Goal: Task Accomplishment & Management: Complete application form

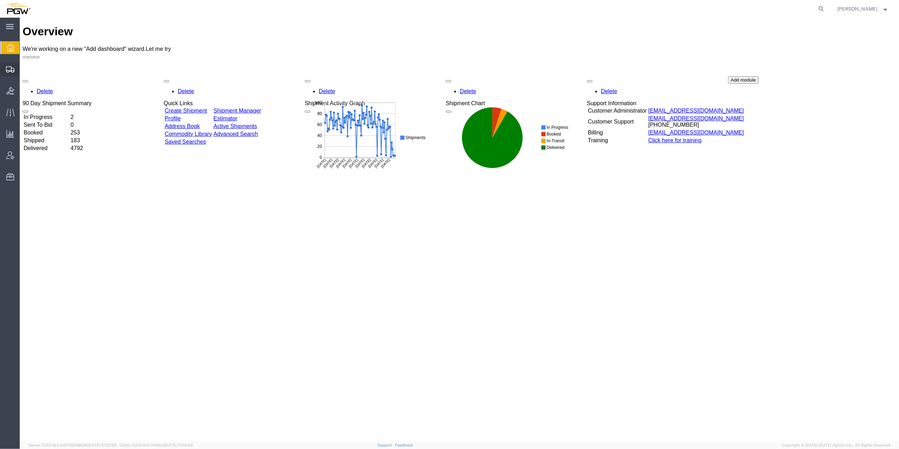
click at [0, 0] on span "Shipment Manager" at bounding box center [0, 0] width 0 height 0
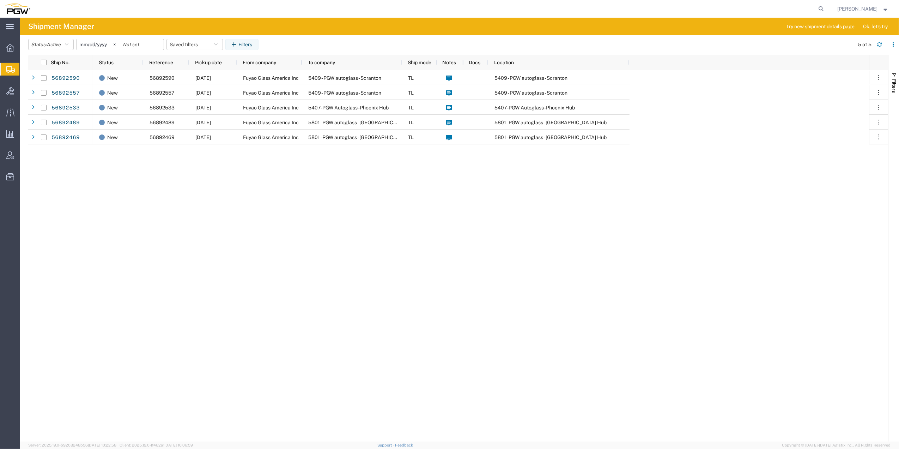
click at [372, 332] on div "New 56892590 [DATE] Fuyao Glass America Inc 5409 - PGW autoglass - [PERSON_NAME…" at bounding box center [481, 255] width 776 height 371
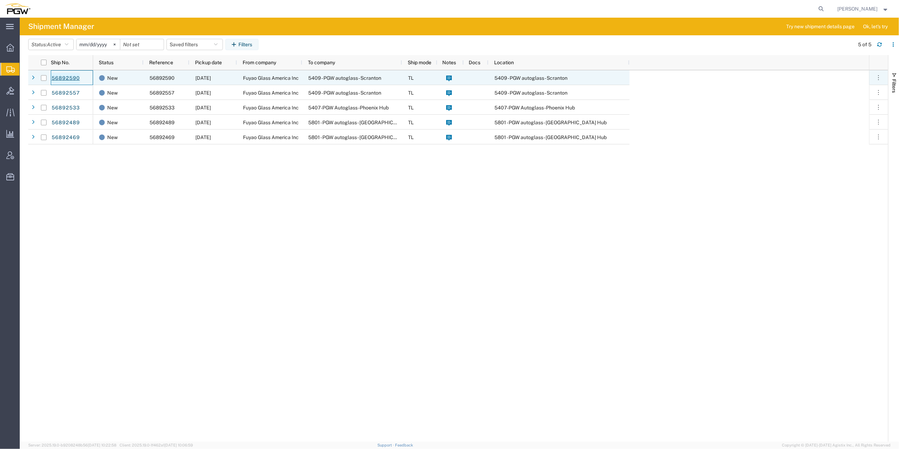
drag, startPoint x: 57, startPoint y: 77, endPoint x: 53, endPoint y: 77, distance: 4.6
click at [53, 77] on link "56892590" at bounding box center [65, 78] width 29 height 11
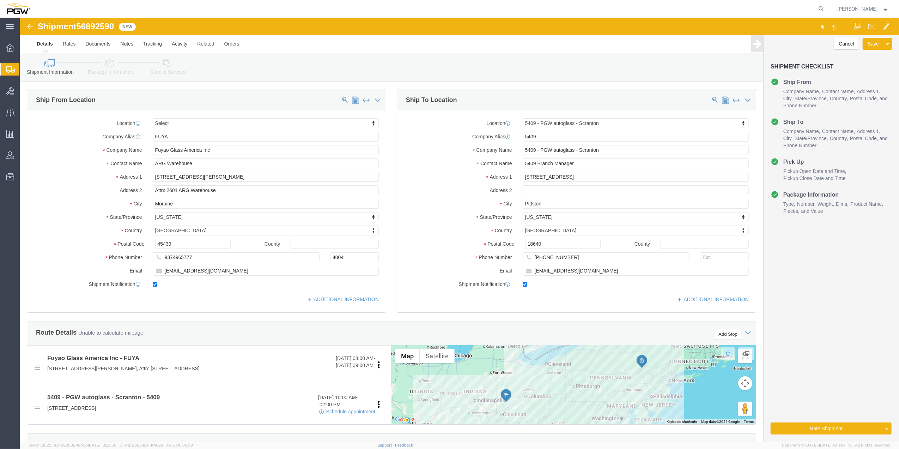
click span "56892590"
select select
select select "61931"
copy span "56892590"
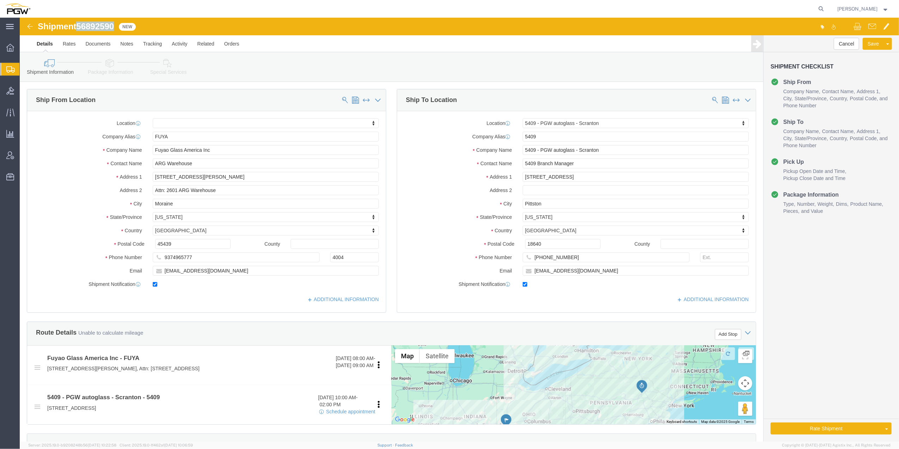
click img
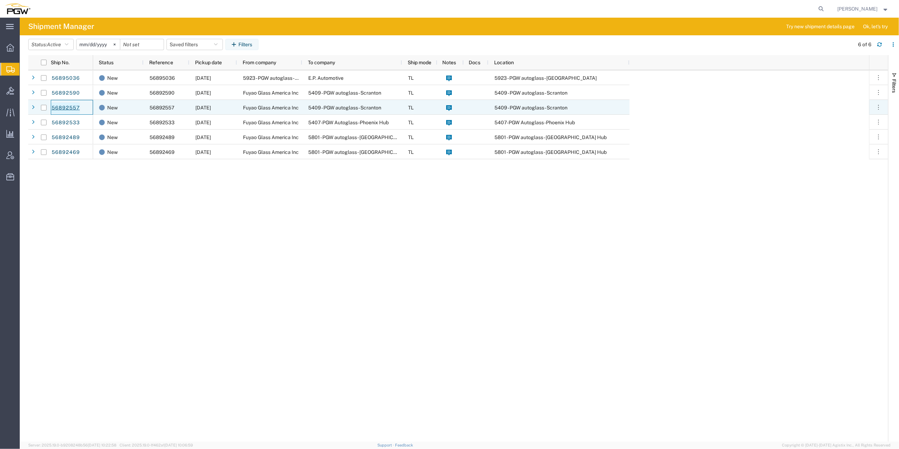
click at [67, 105] on link "56892557" at bounding box center [65, 107] width 29 height 11
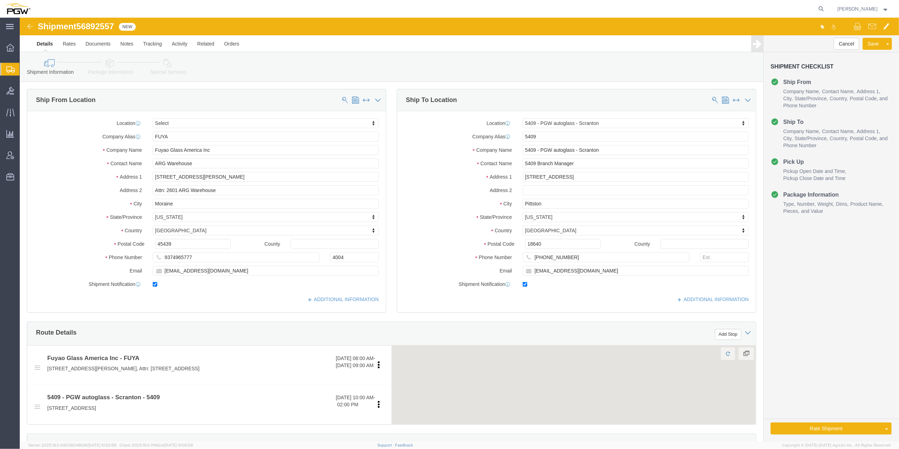
click span "56892557"
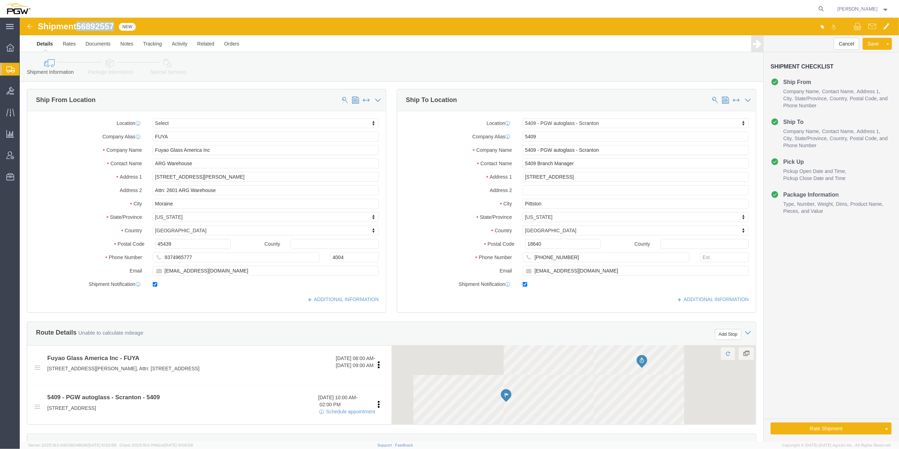
click span "56892557"
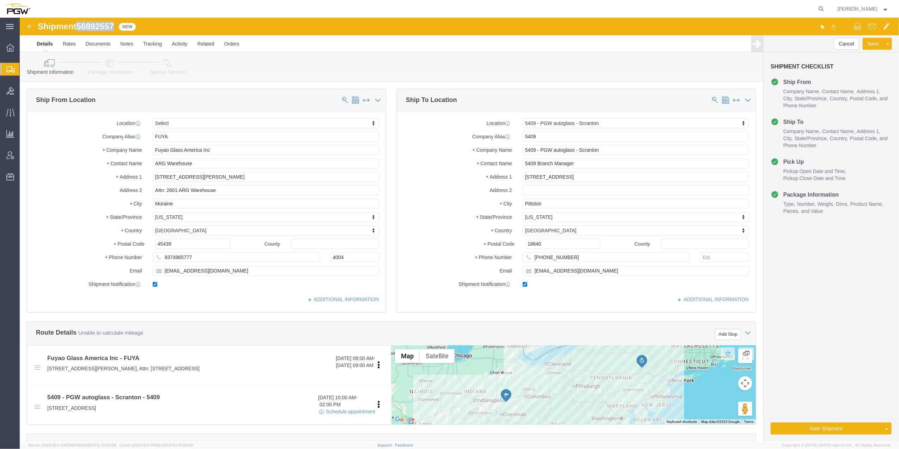
copy span "56892557"
select select
select select "61931"
drag, startPoint x: 795, startPoint y: 8, endPoint x: 802, endPoint y: 12, distance: 8.4
click at [795, 8] on agx-global-search at bounding box center [715, 9] width 226 height 18
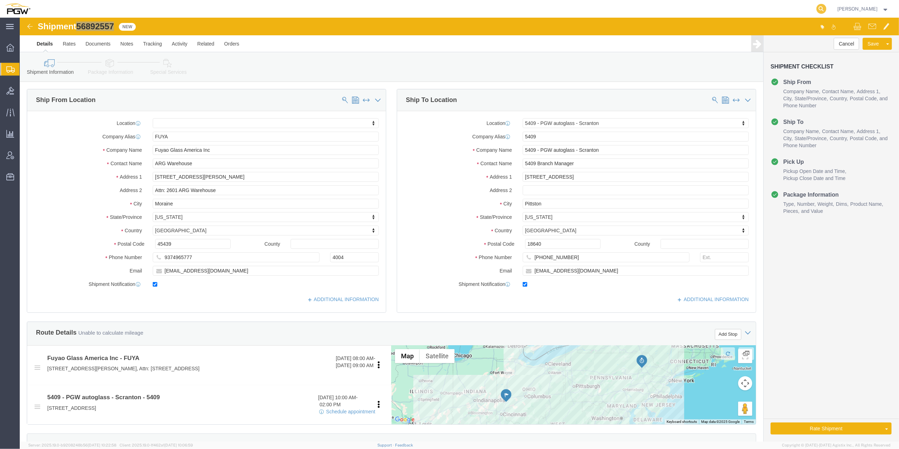
drag, startPoint x: 802, startPoint y: 11, endPoint x: 744, endPoint y: 3, distance: 59.2
click at [817, 11] on icon at bounding box center [822, 9] width 10 height 10
paste input "56892557"
type input "56892557"
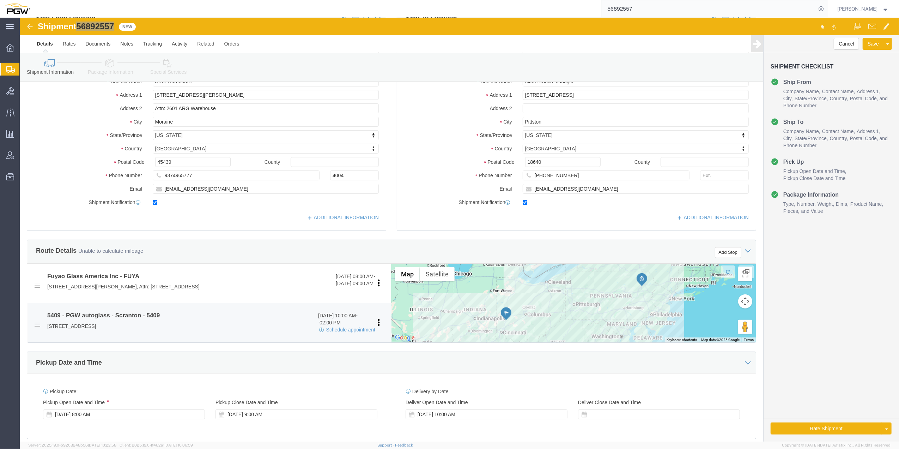
scroll to position [94, 0]
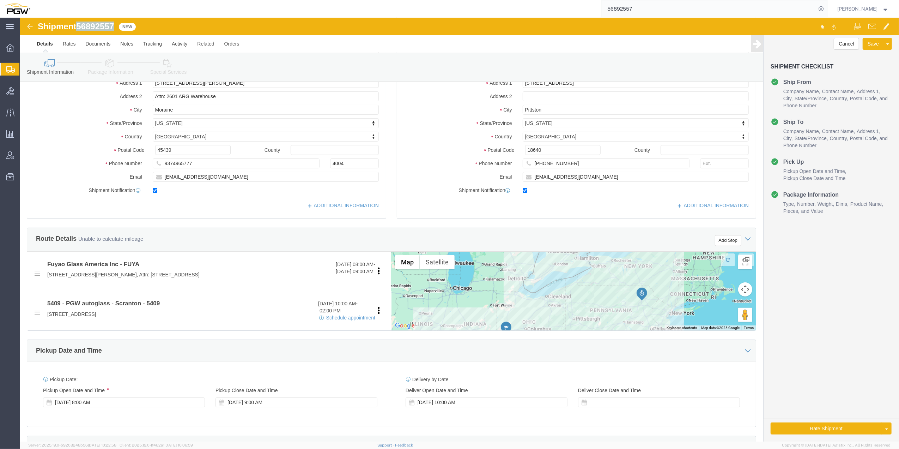
click img
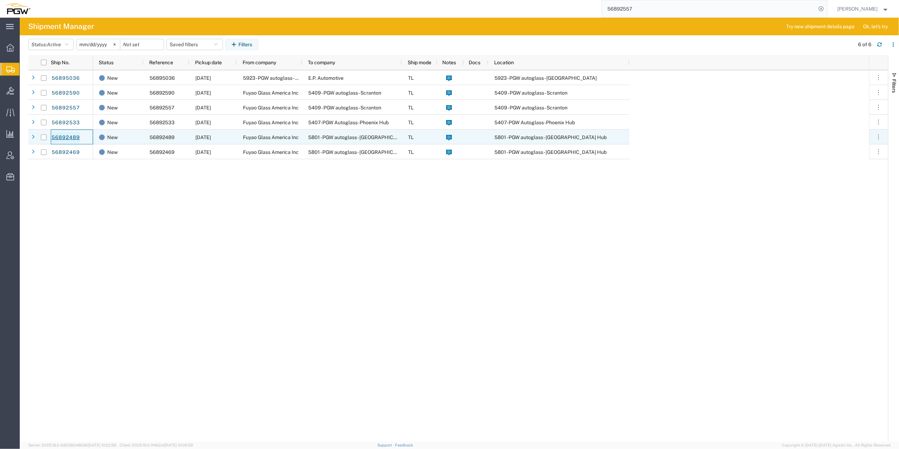
click at [73, 140] on link "56892489" at bounding box center [65, 137] width 29 height 11
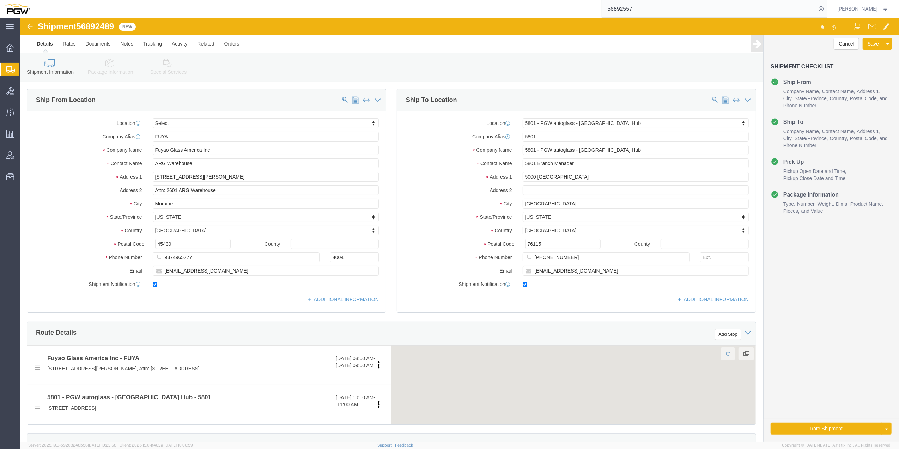
click span "56892489"
copy span "56892489"
select select
select select "62891"
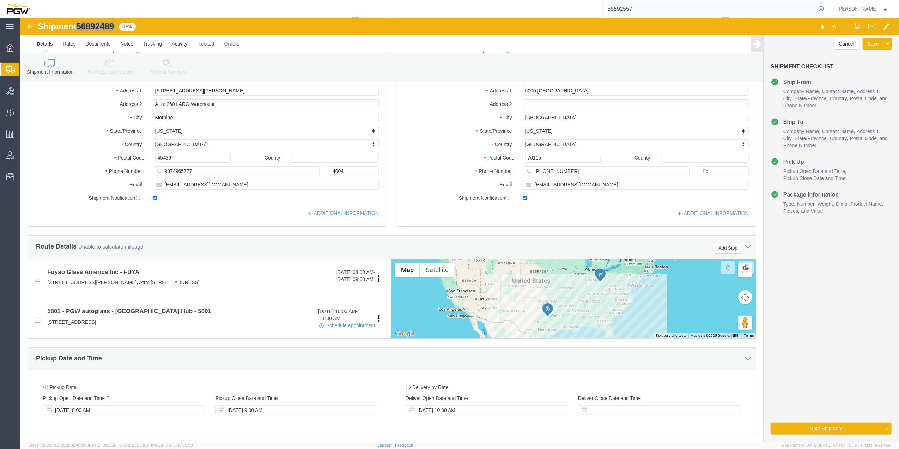
scroll to position [94, 0]
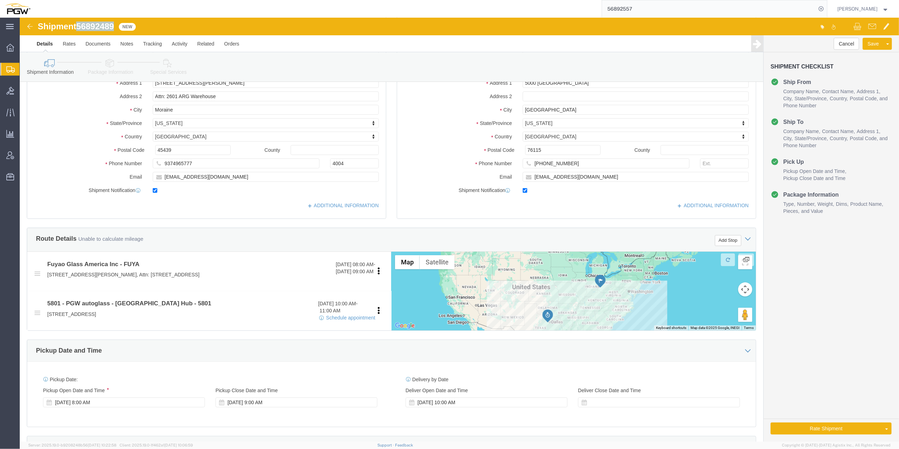
click img
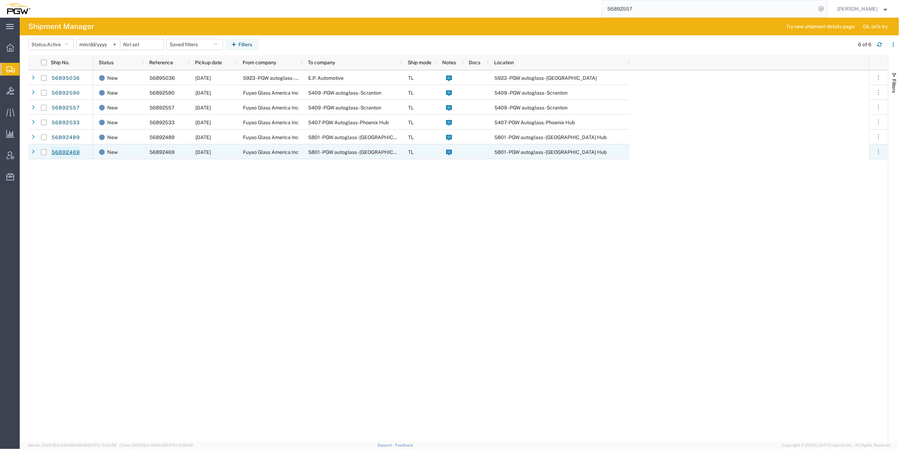
click at [71, 154] on link "56892469" at bounding box center [65, 152] width 29 height 11
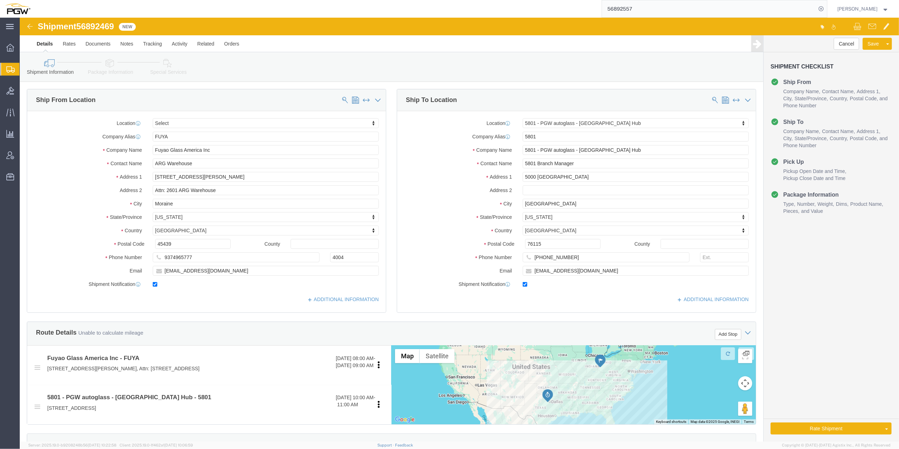
click span "56892469"
copy span "56892469"
select select
select select "62891"
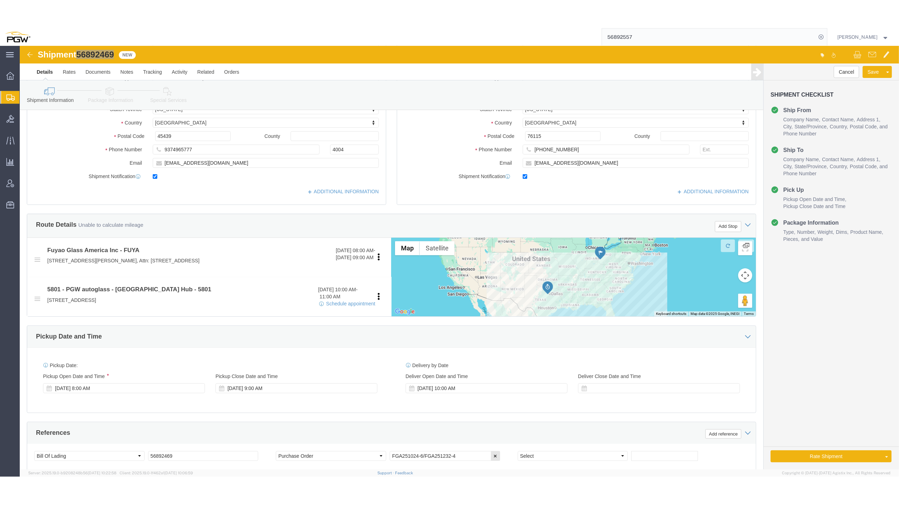
scroll to position [141, 0]
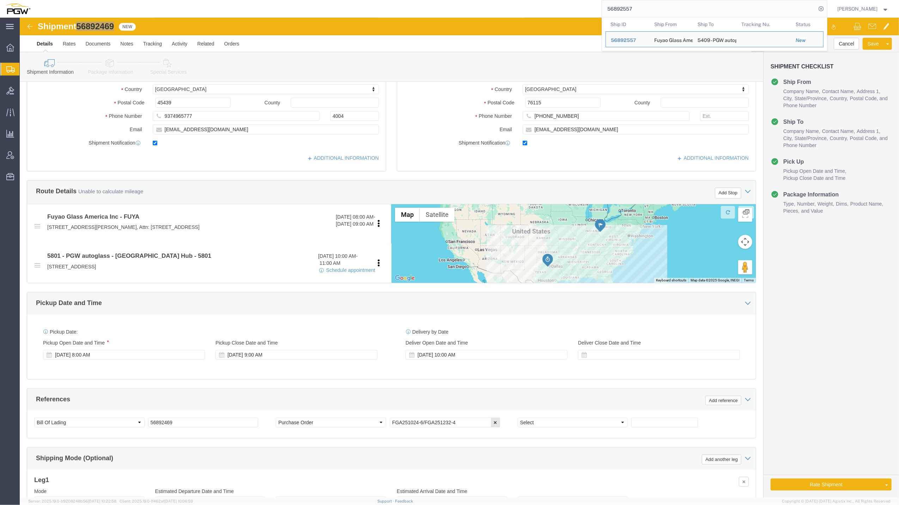
drag, startPoint x: 631, startPoint y: 8, endPoint x: 551, endPoint y: -12, distance: 82.4
click at [551, 0] on html "main_menu Created with Sketch. Collapse Menu Overview Shipments Shipment Manage…" at bounding box center [449, 252] width 899 height 505
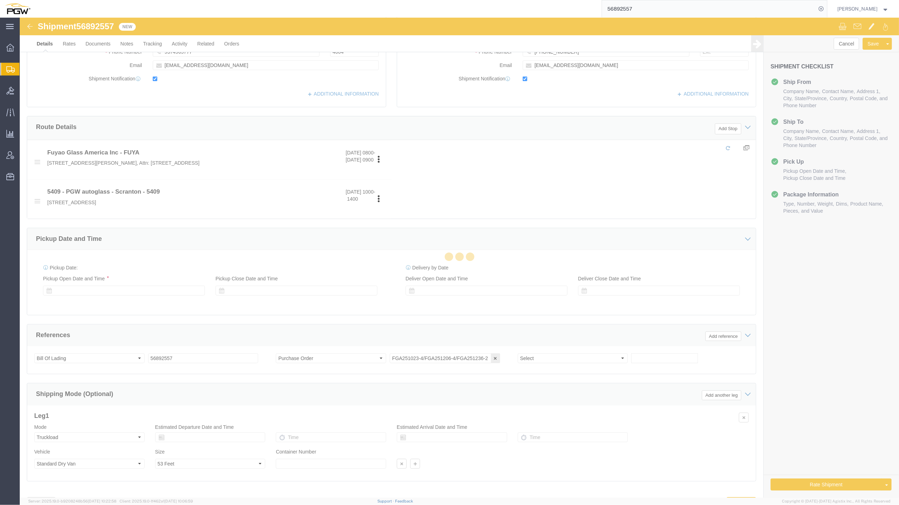
select select "61931"
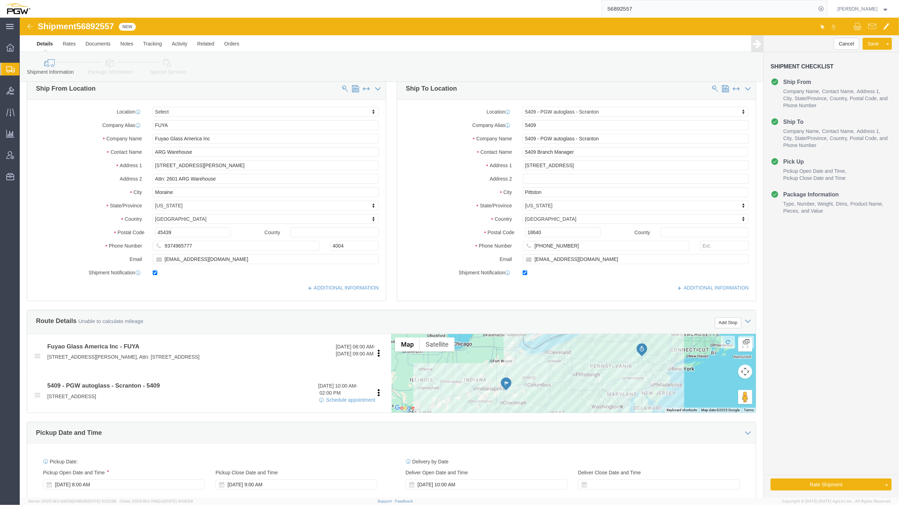
scroll to position [7, 0]
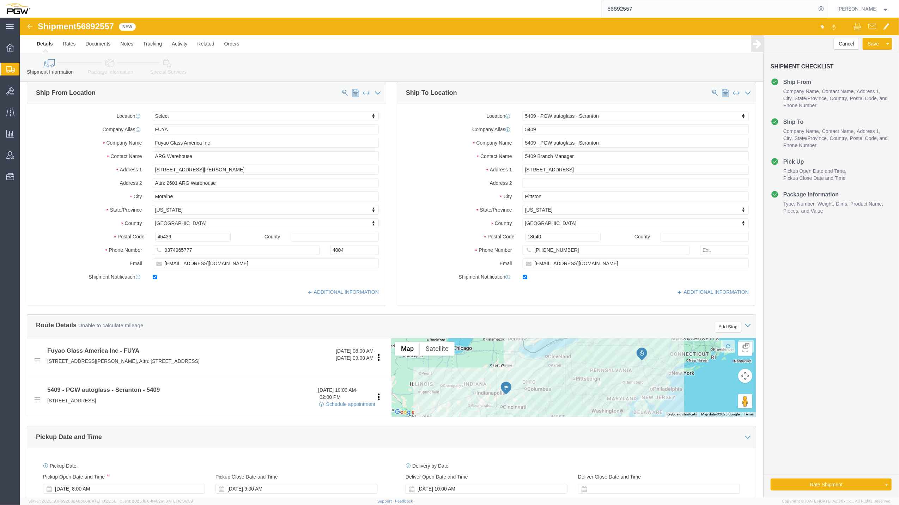
click link "Details"
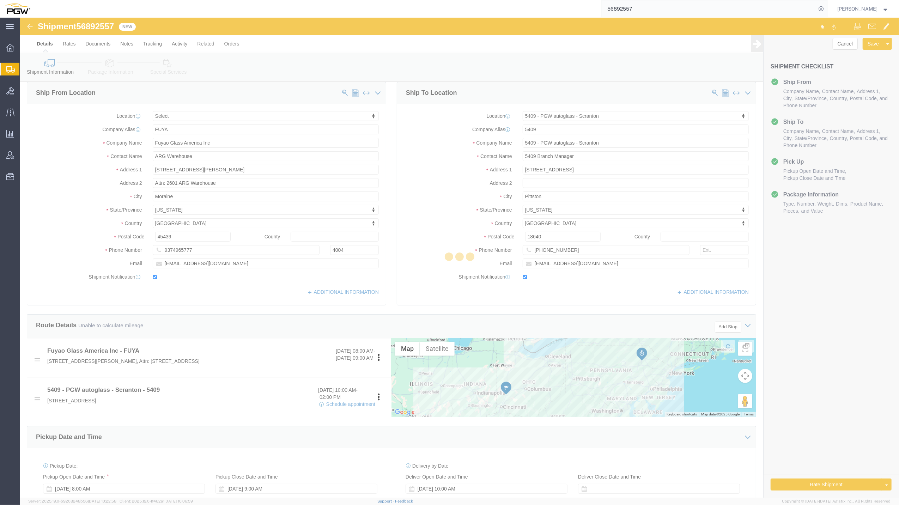
select select "61931"
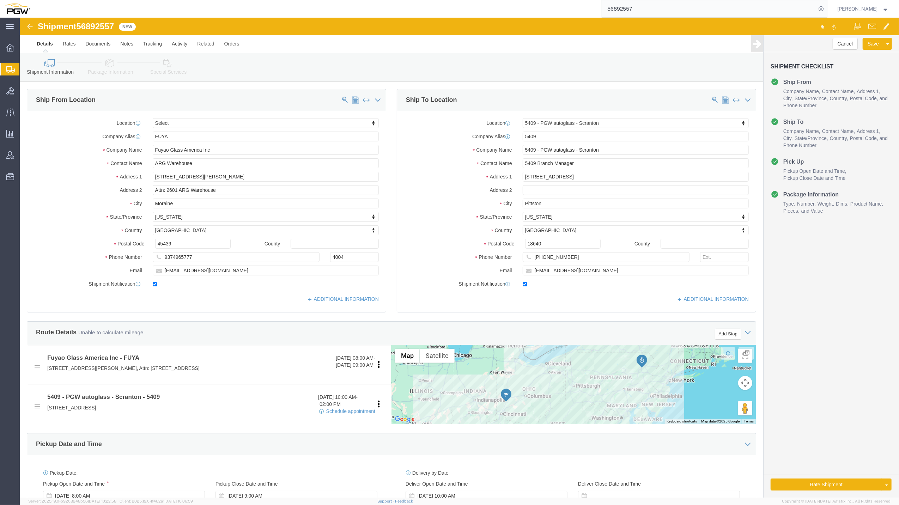
click div "Shipment 56892557 New Details Rates Documents Notes Tracking Activity Related O…"
drag, startPoint x: 12, startPoint y: 1, endPoint x: 11, endPoint y: 5, distance: 4.3
click img
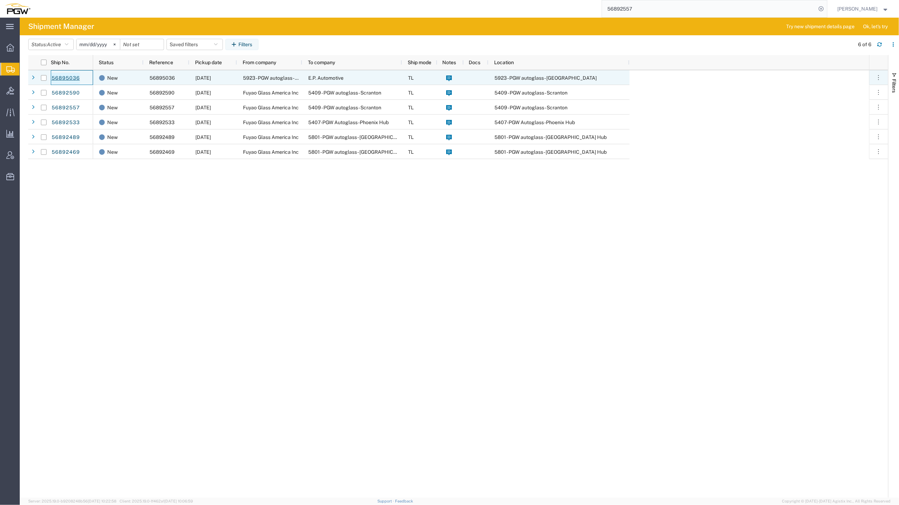
click at [67, 75] on link "56895036" at bounding box center [65, 78] width 29 height 11
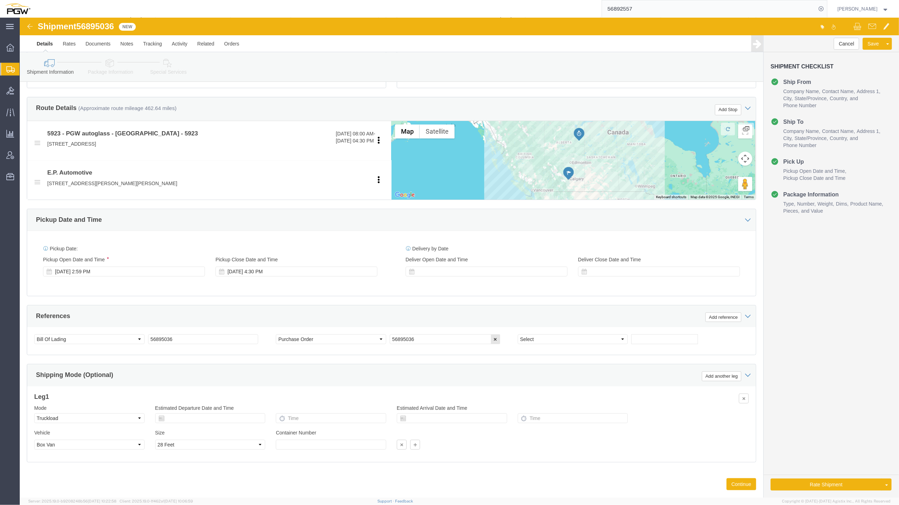
scroll to position [227, 0]
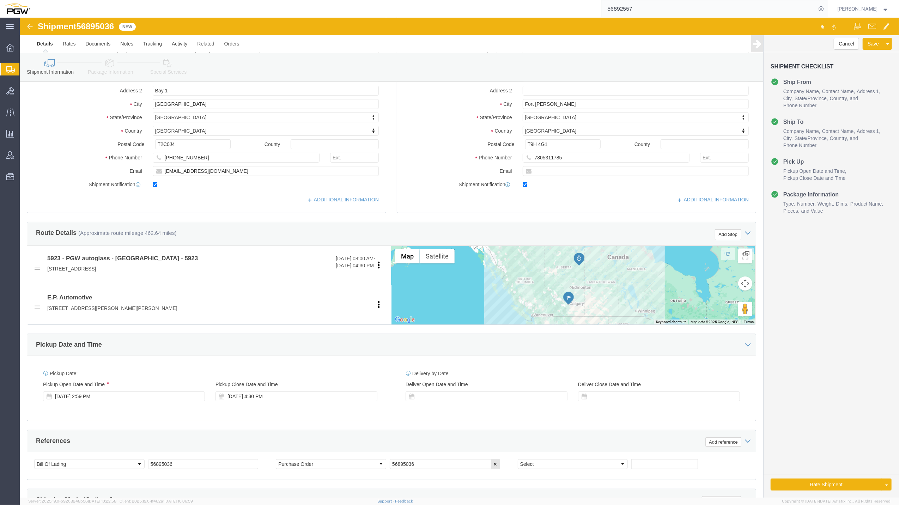
select select "28509"
select select
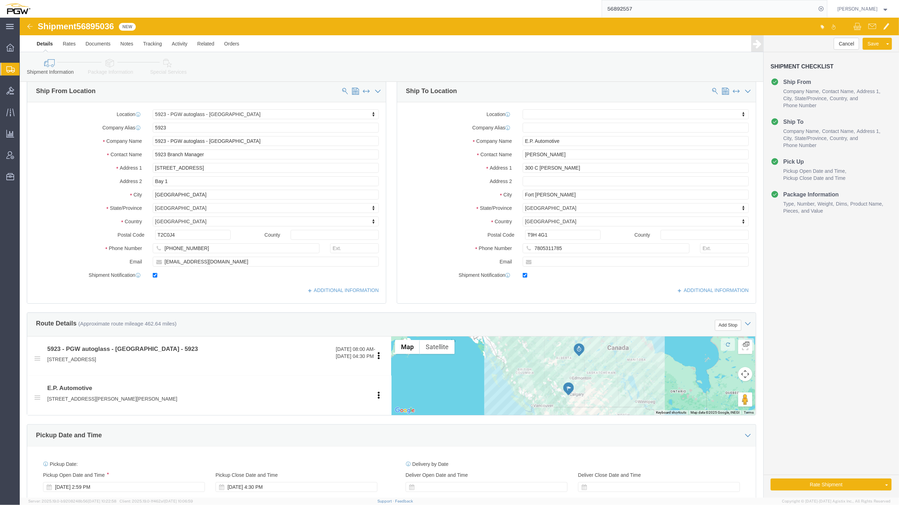
scroll to position [0, 0]
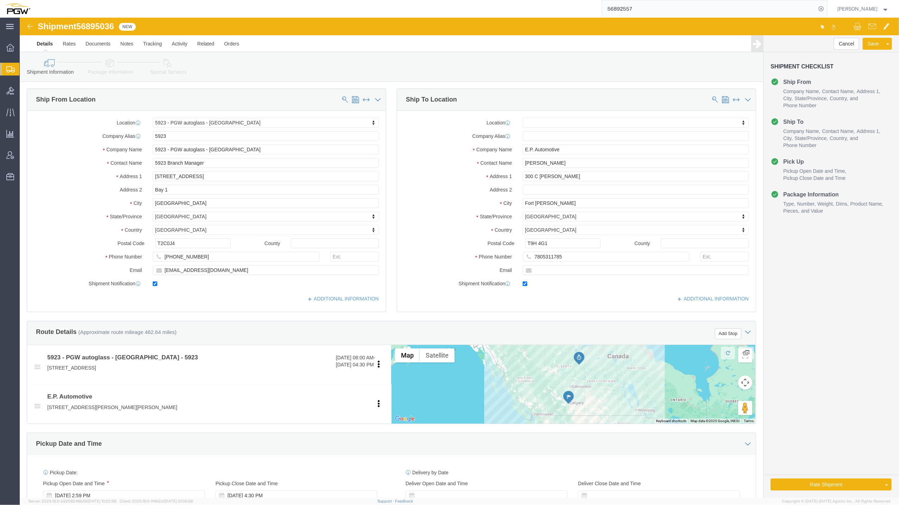
click at [627, 9] on input "56892557" at bounding box center [709, 8] width 214 height 17
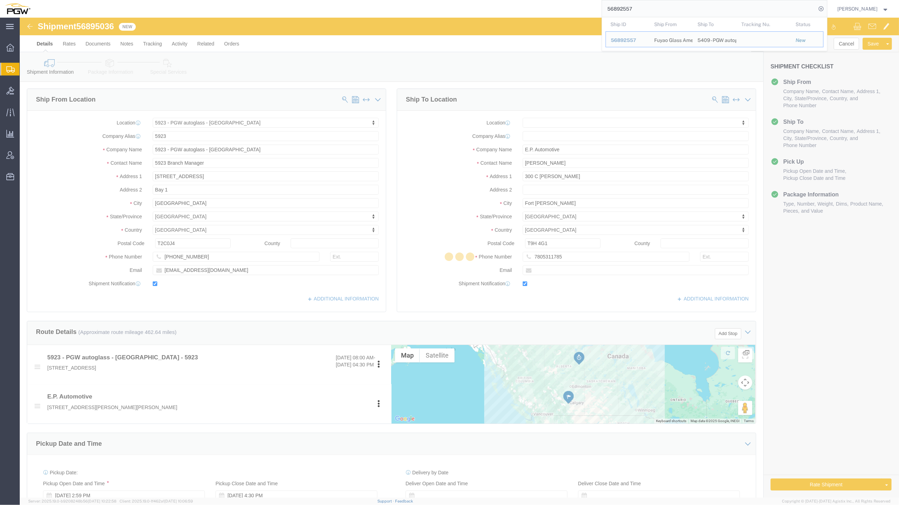
click at [621, 6] on input "56892557" at bounding box center [709, 8] width 214 height 17
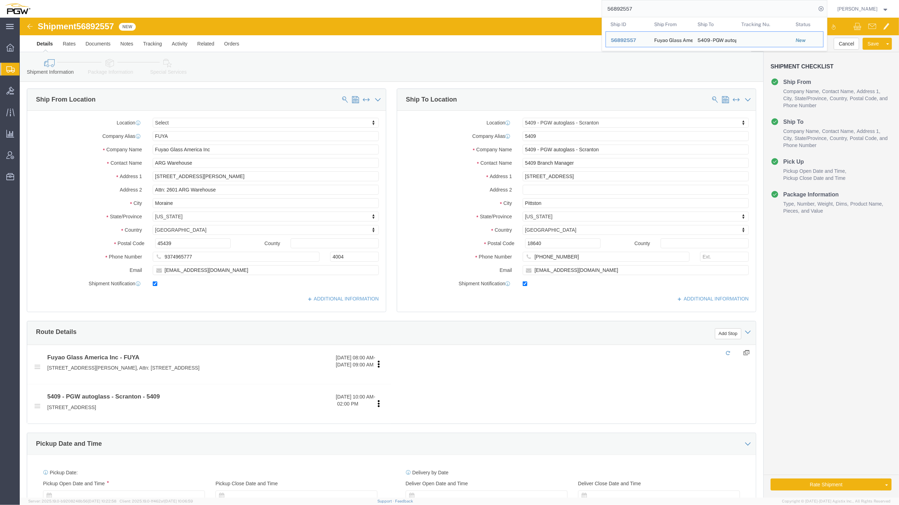
select select "61931"
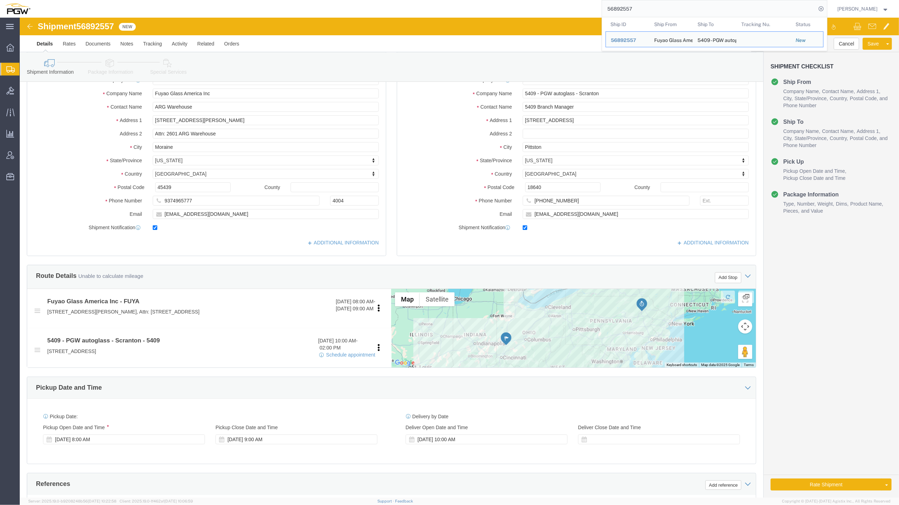
scroll to position [38, 0]
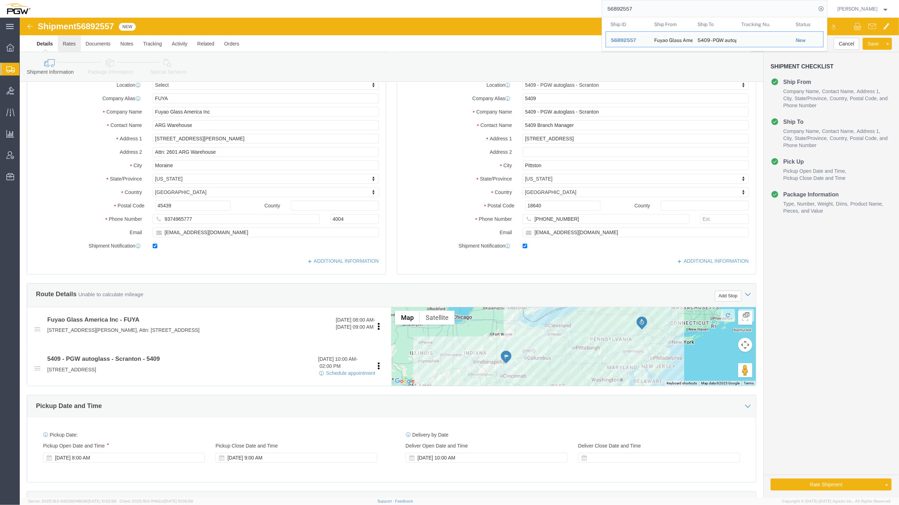
click link "Rates"
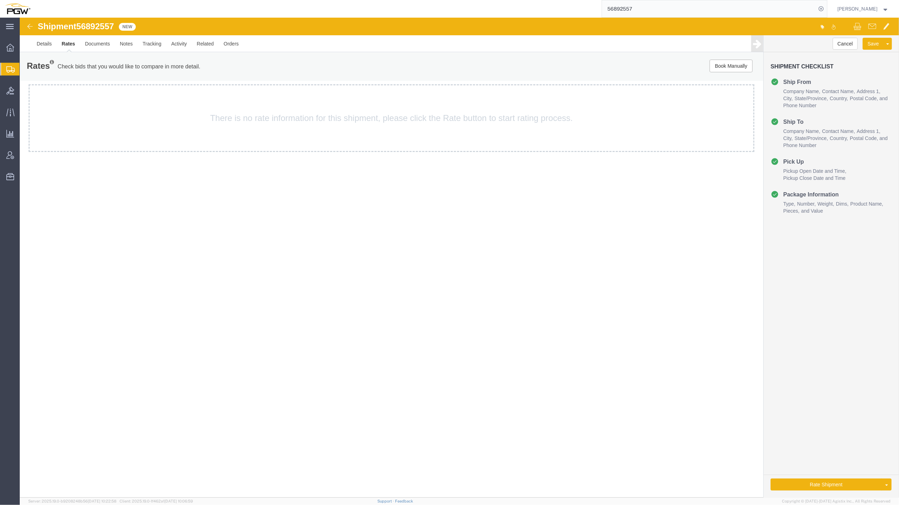
click at [30, 23] on img at bounding box center [30, 26] width 8 height 8
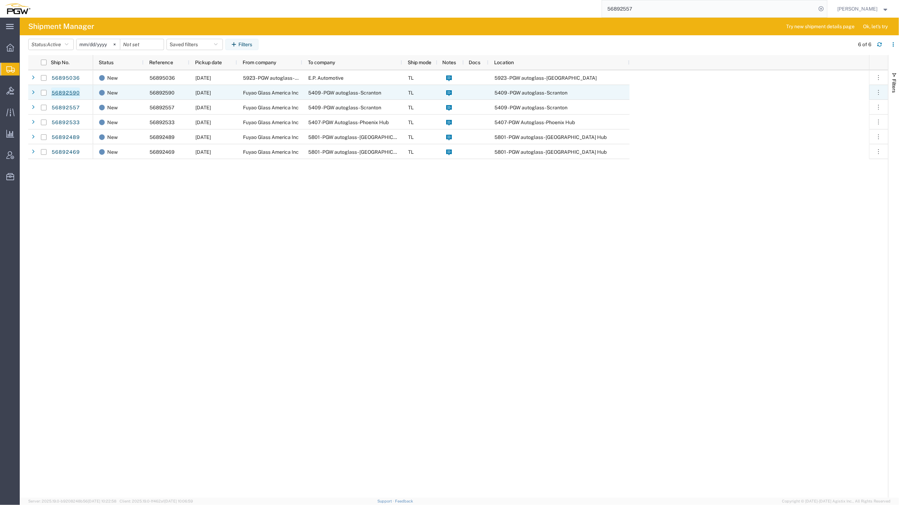
click at [64, 92] on link "56892590" at bounding box center [65, 92] width 29 height 11
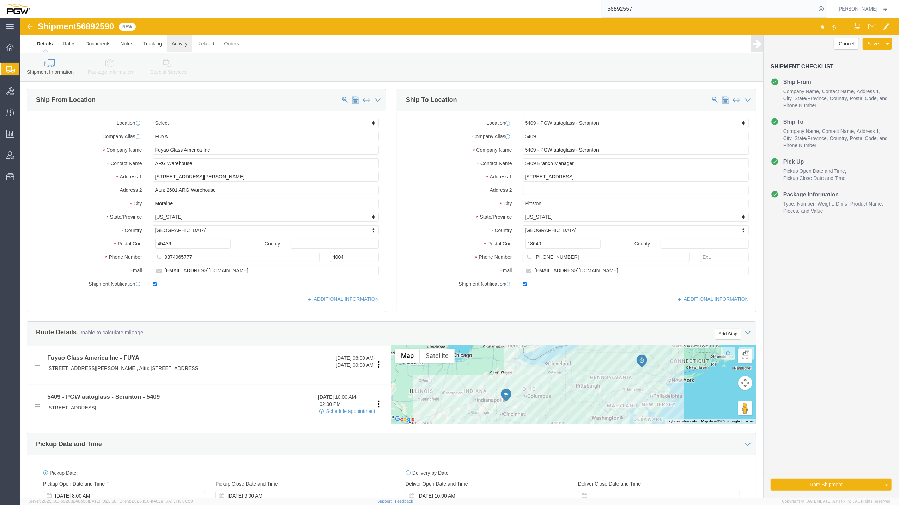
click link "Activity"
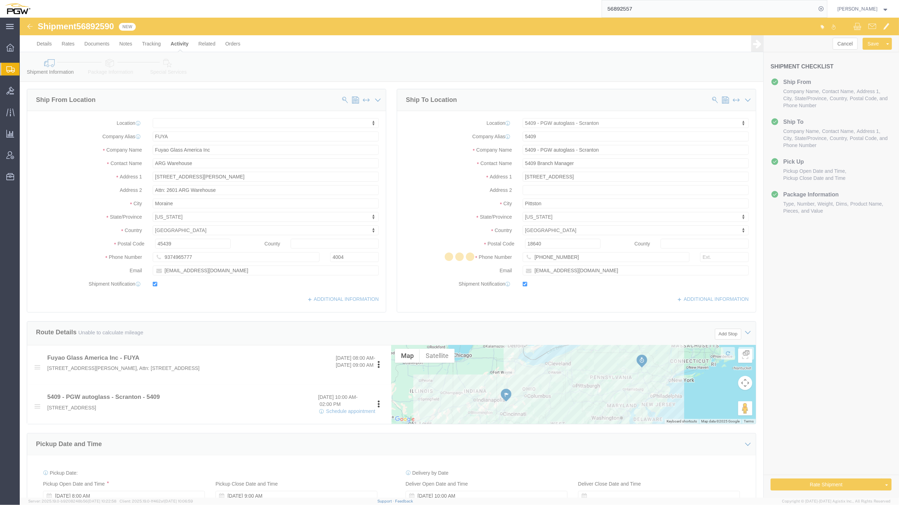
select select
select select "61931"
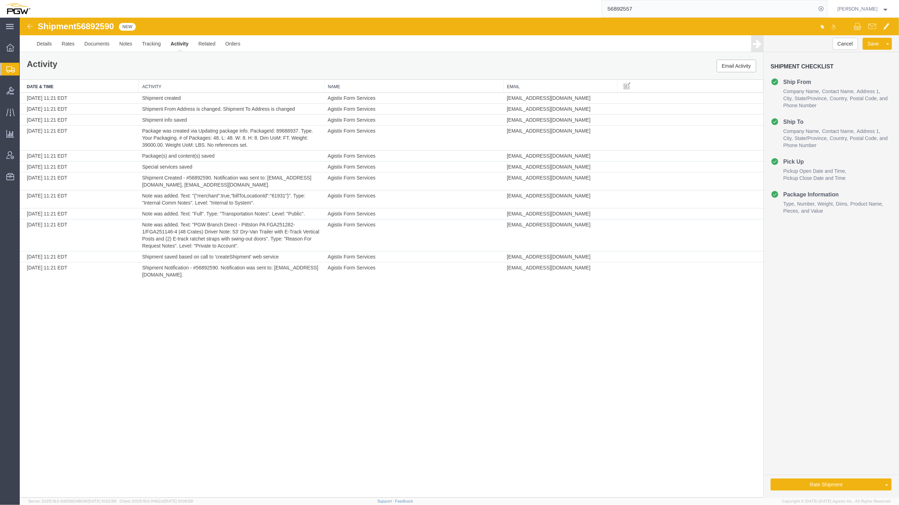
click at [0, 0] on span "Create from Template" at bounding box center [0, 0] width 0 height 0
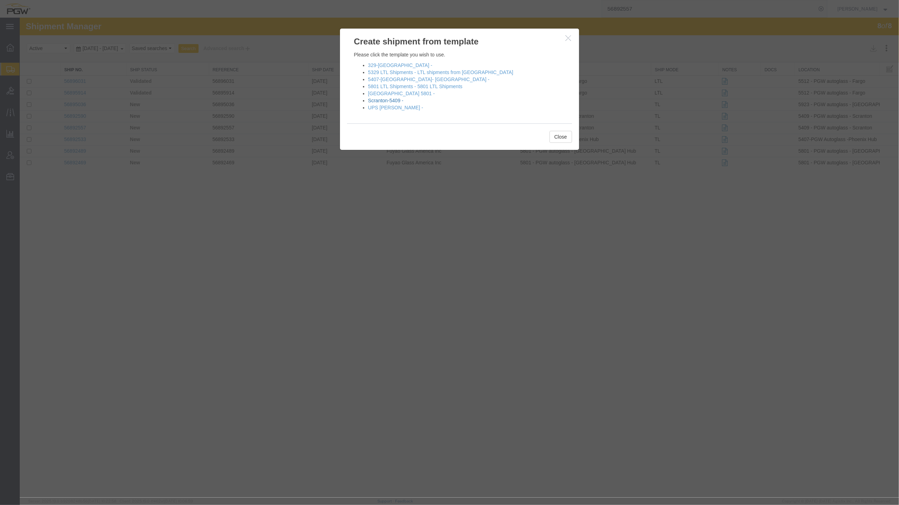
click at [383, 98] on link "Scranton-5409 -" at bounding box center [385, 101] width 35 height 6
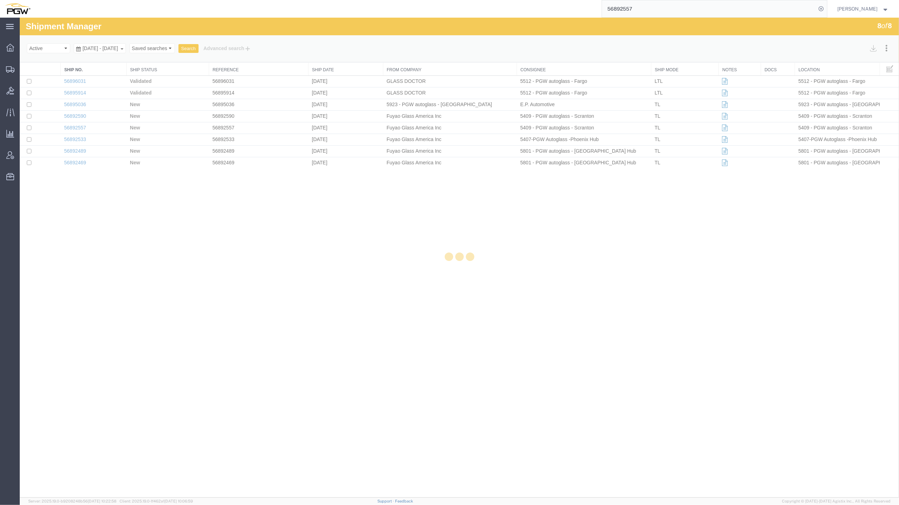
select select "61931"
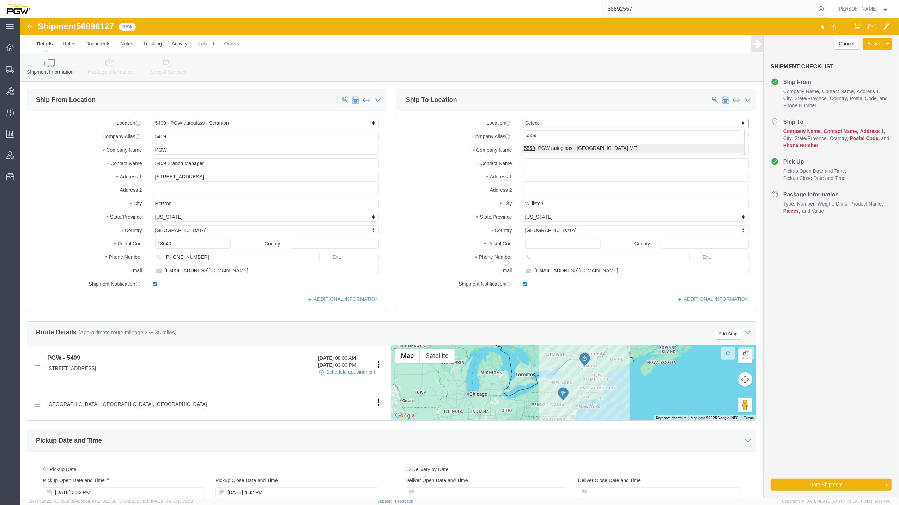
type input "5559"
select select "28369"
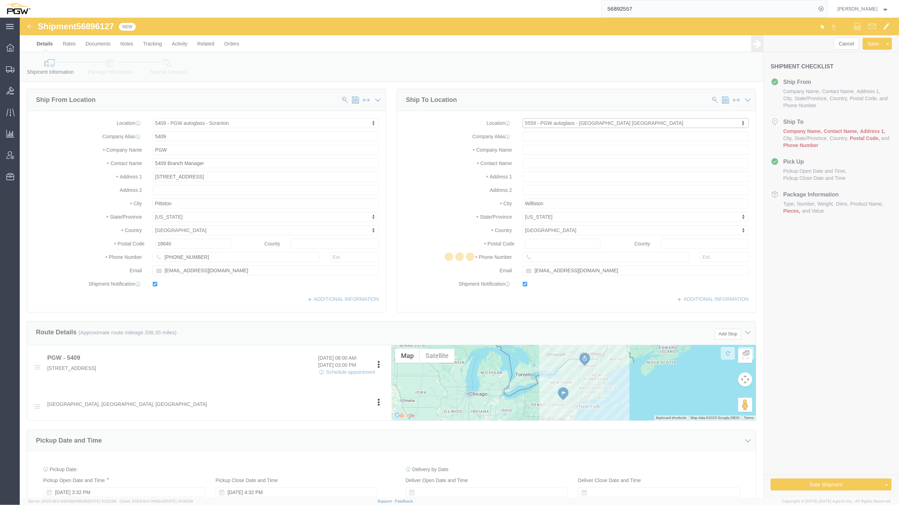
type input "5559"
type input "PGW"
type input "5559 Branch Manager"
type input "[STREET_ADDRESS][PERSON_NAME]"
type input "[PERSON_NAME]"
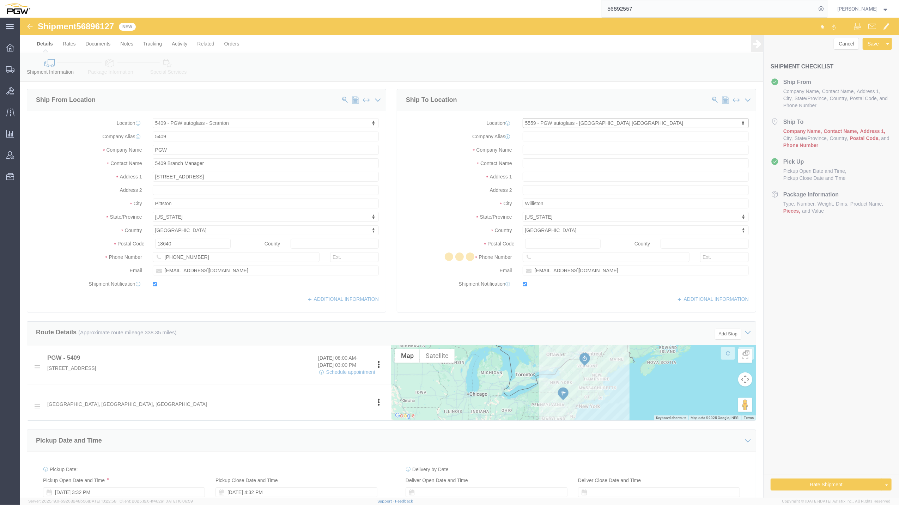
type input "04092"
type input "[PHONE_NUMBER]"
type input "[EMAIL_ADDRESS][DOMAIN_NAME]"
select select "ME"
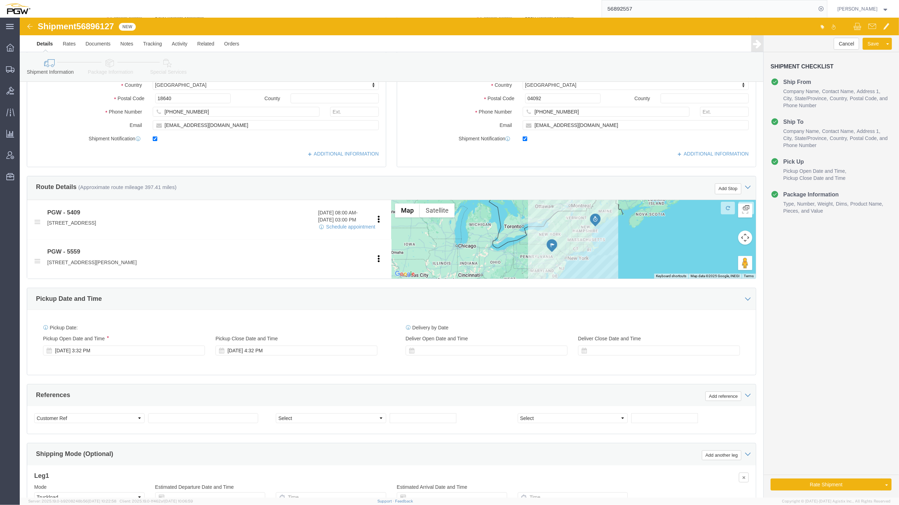
scroll to position [146, 0]
click button "Add Stop"
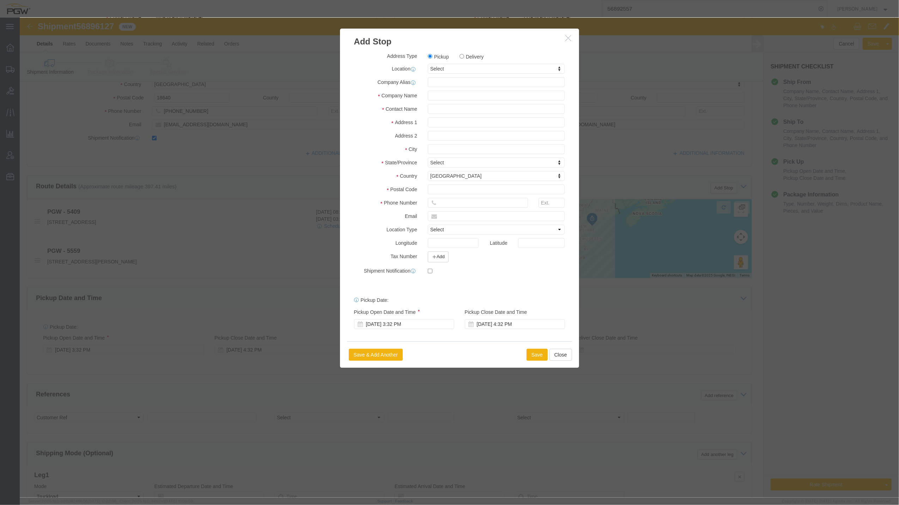
click icon "button"
